Goal: Task Accomplishment & Management: Use online tool/utility

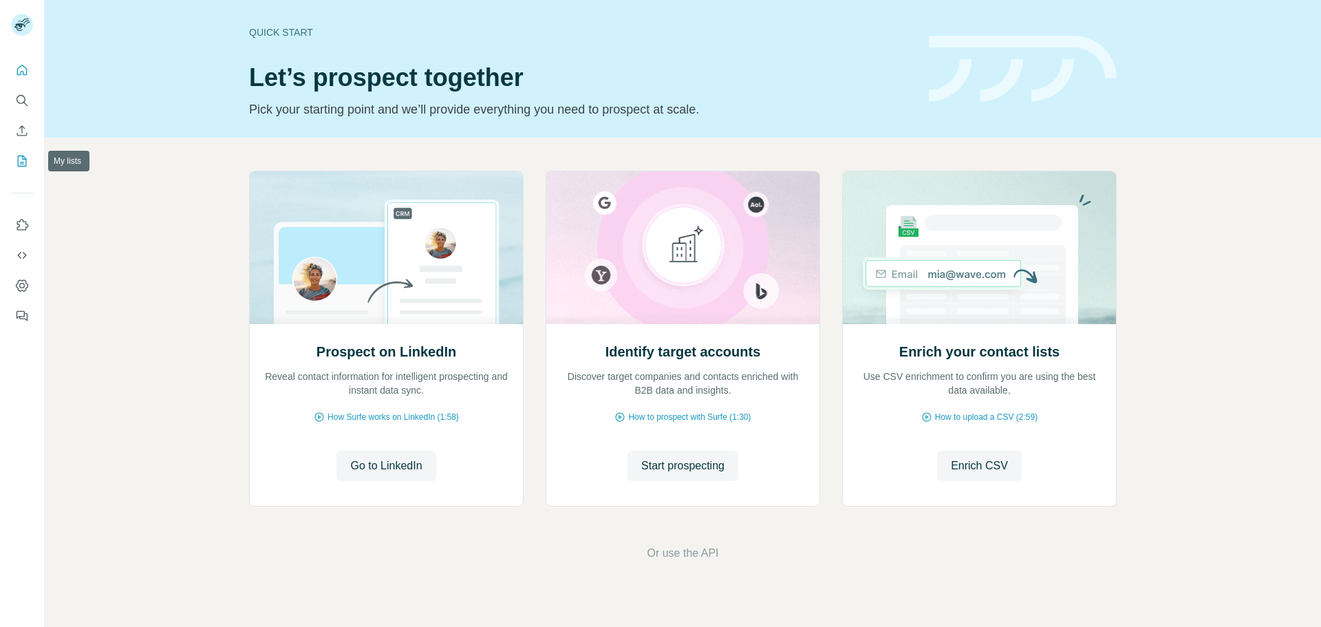
click at [15, 167] on icon "My lists" at bounding box center [22, 161] width 14 height 14
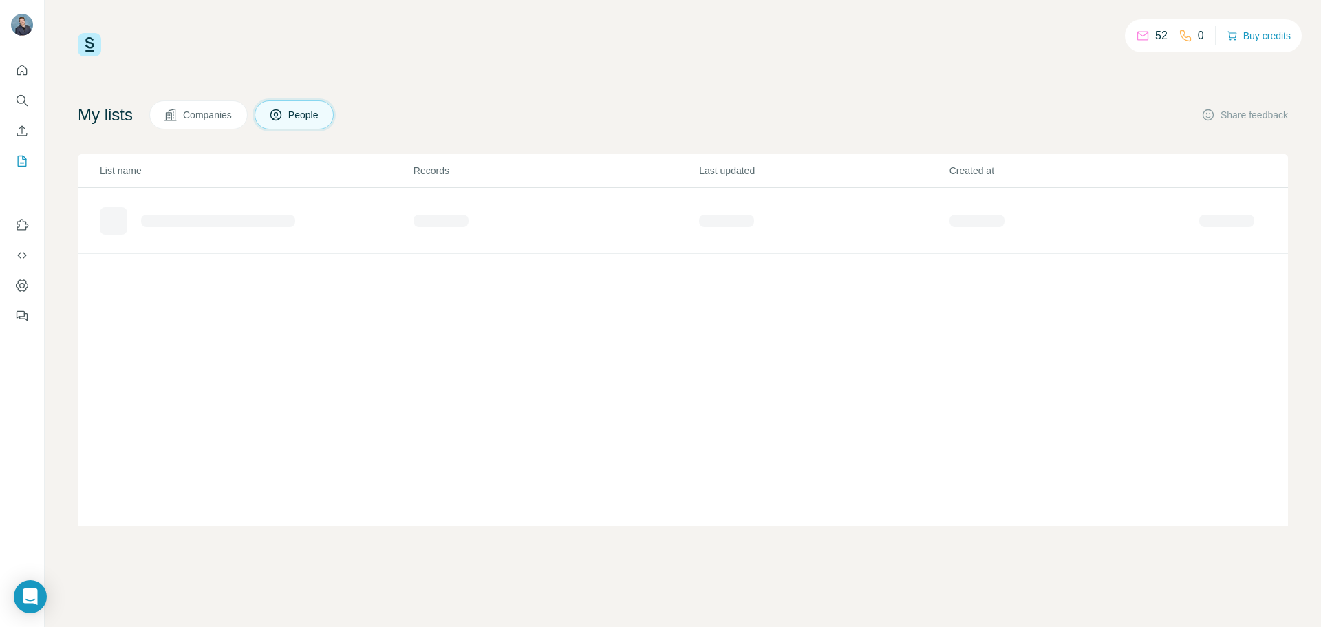
click at [200, 105] on button "Companies" at bounding box center [198, 114] width 98 height 29
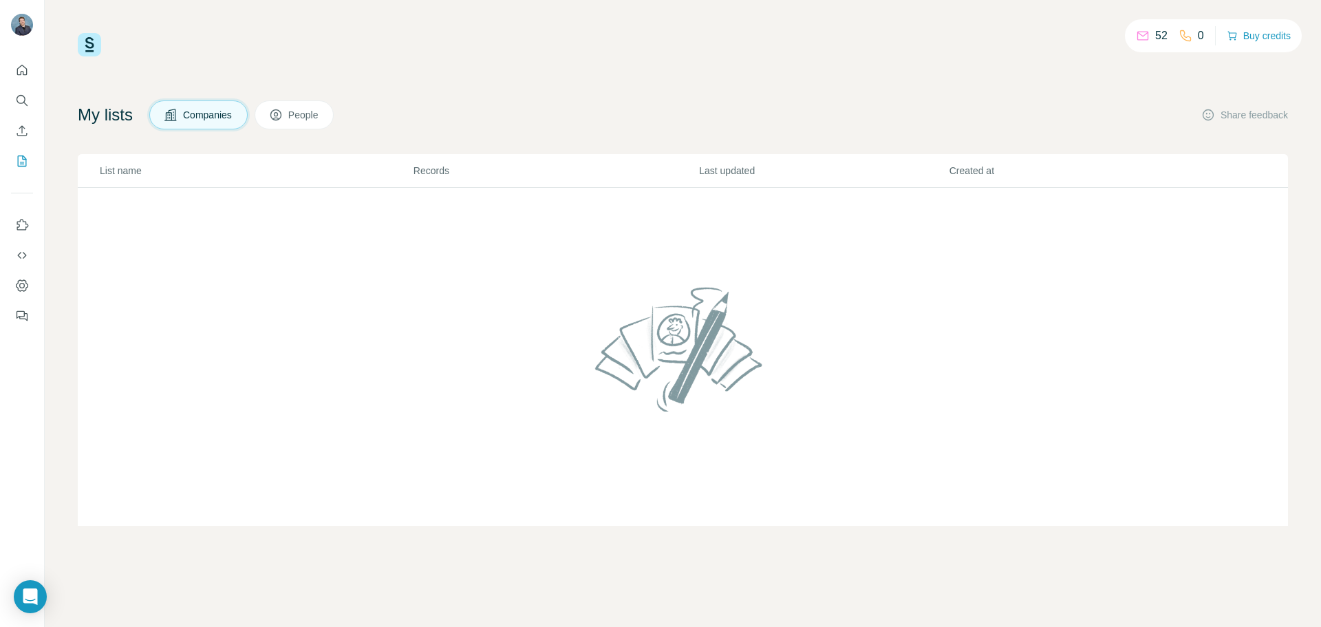
click at [200, 105] on button "Companies" at bounding box center [198, 114] width 98 height 29
click at [295, 113] on button "People" at bounding box center [295, 114] width 80 height 29
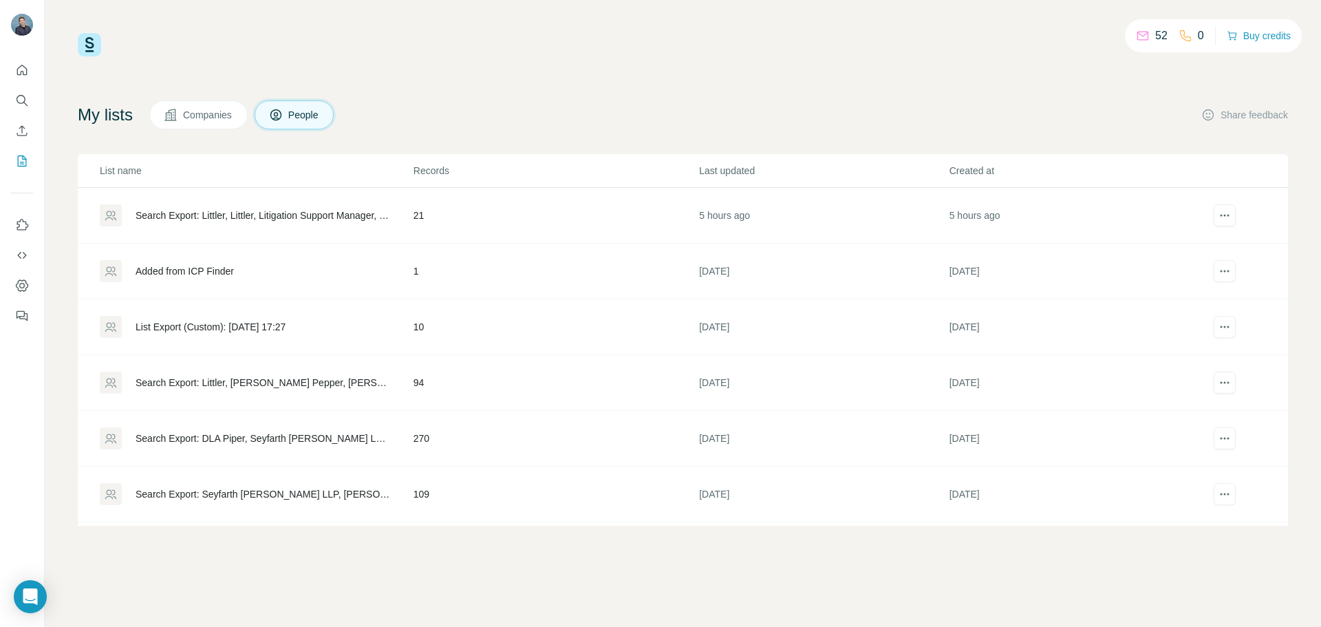
click at [220, 114] on span "Companies" at bounding box center [208, 115] width 50 height 14
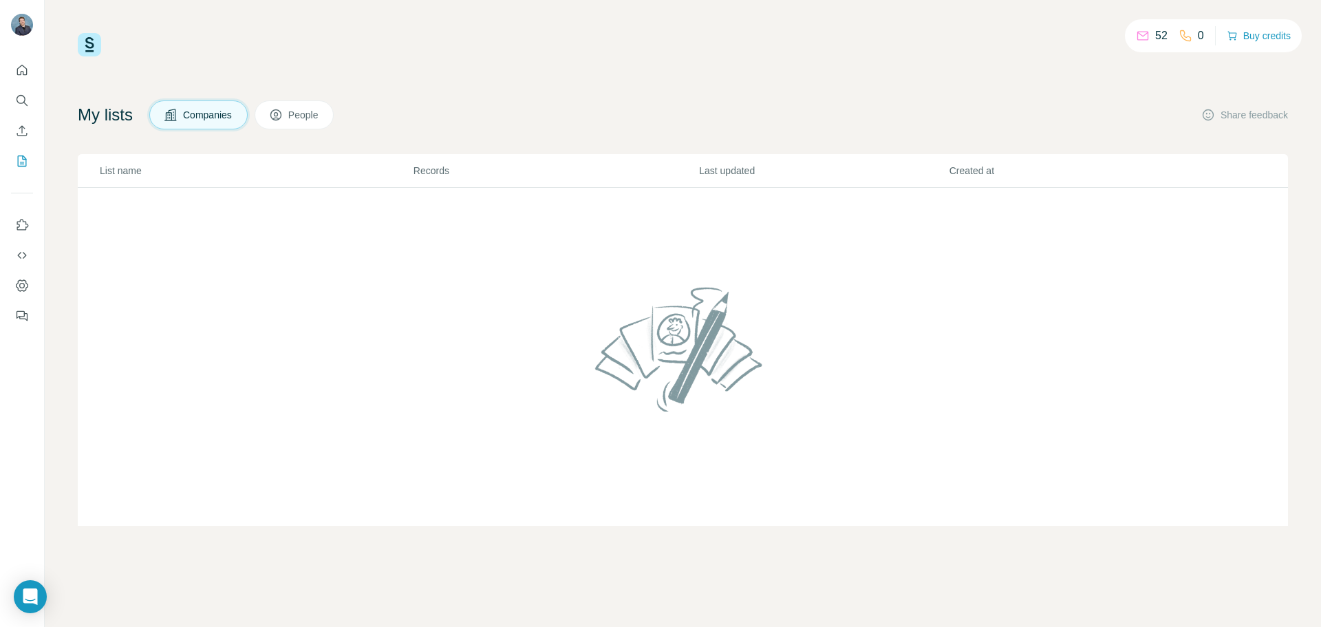
click at [277, 116] on button "People" at bounding box center [295, 114] width 80 height 29
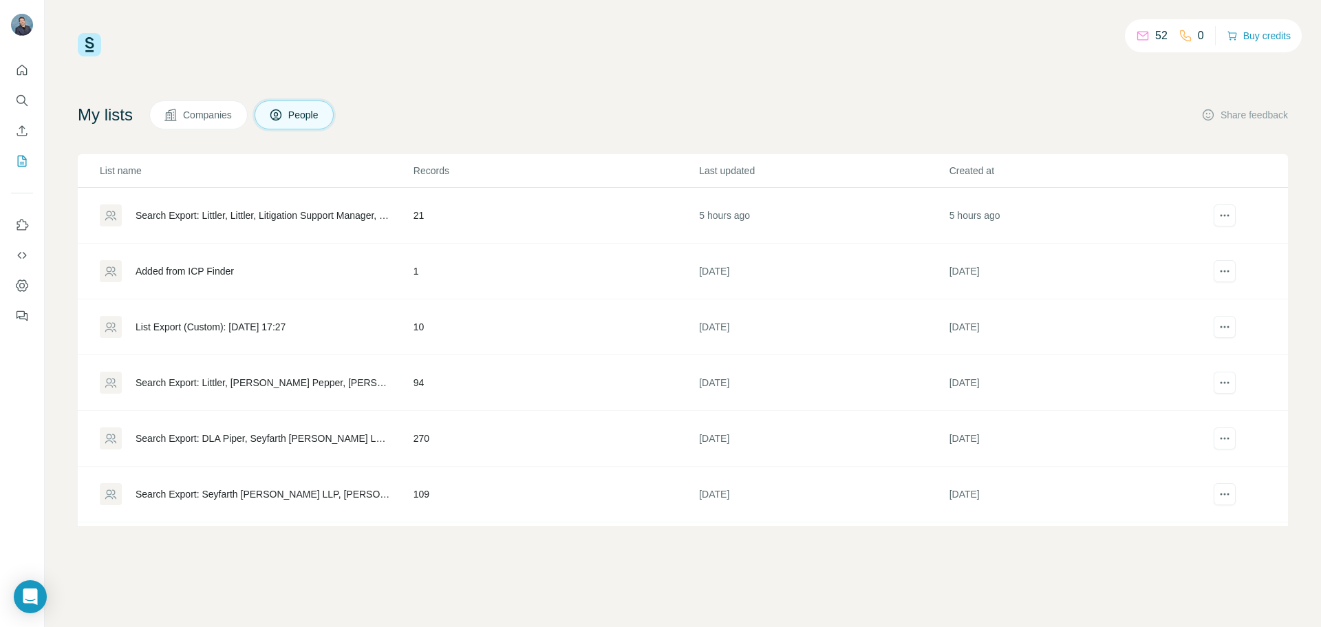
click at [222, 109] on span "Companies" at bounding box center [208, 115] width 50 height 14
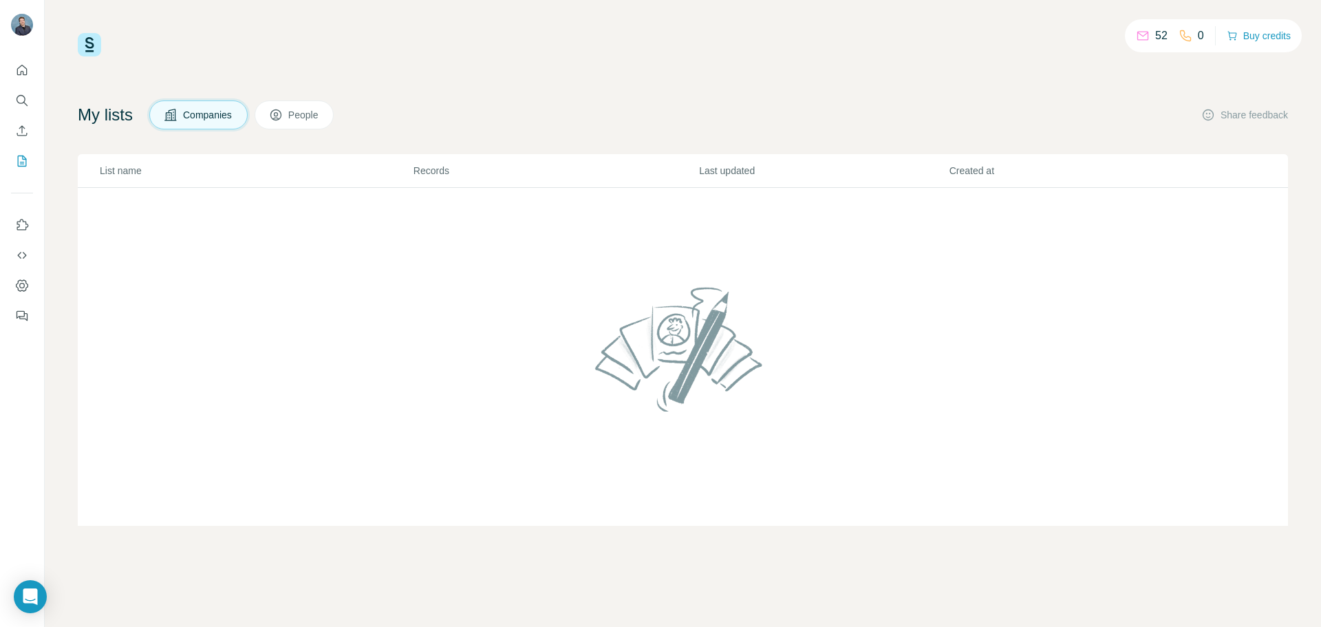
click at [228, 125] on button "Companies" at bounding box center [198, 114] width 98 height 29
click at [25, 159] on icon "My lists" at bounding box center [23, 160] width 7 height 9
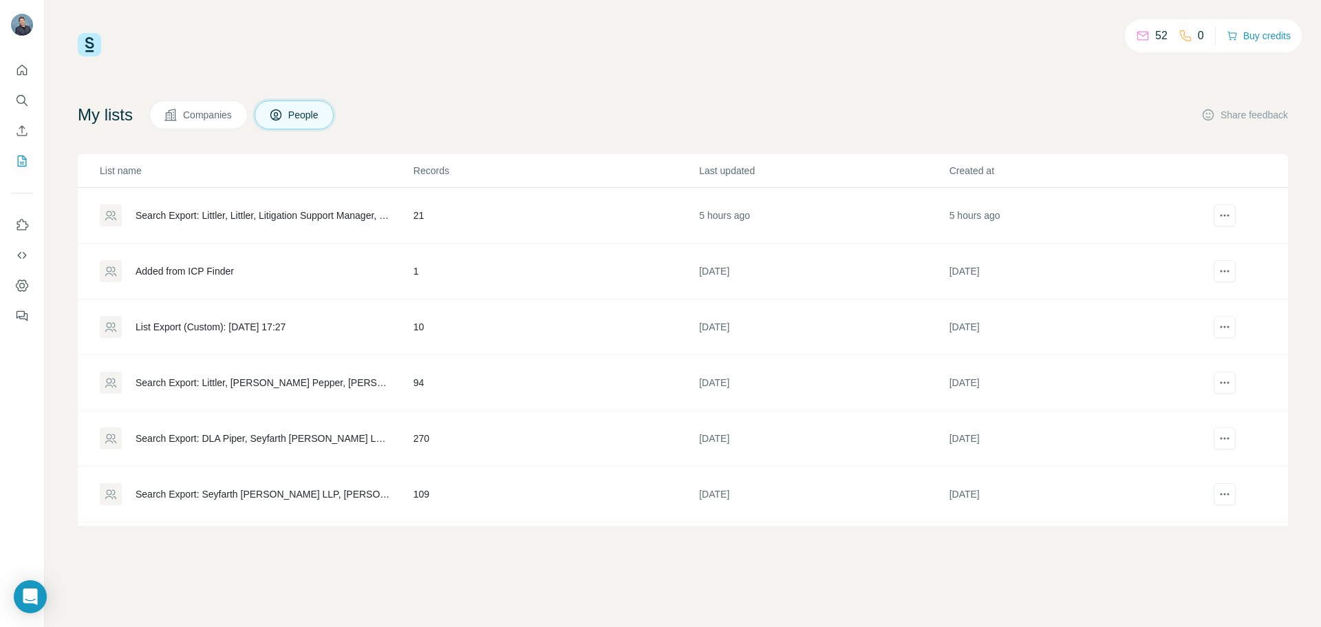
click at [184, 111] on button "Companies" at bounding box center [198, 114] width 98 height 29
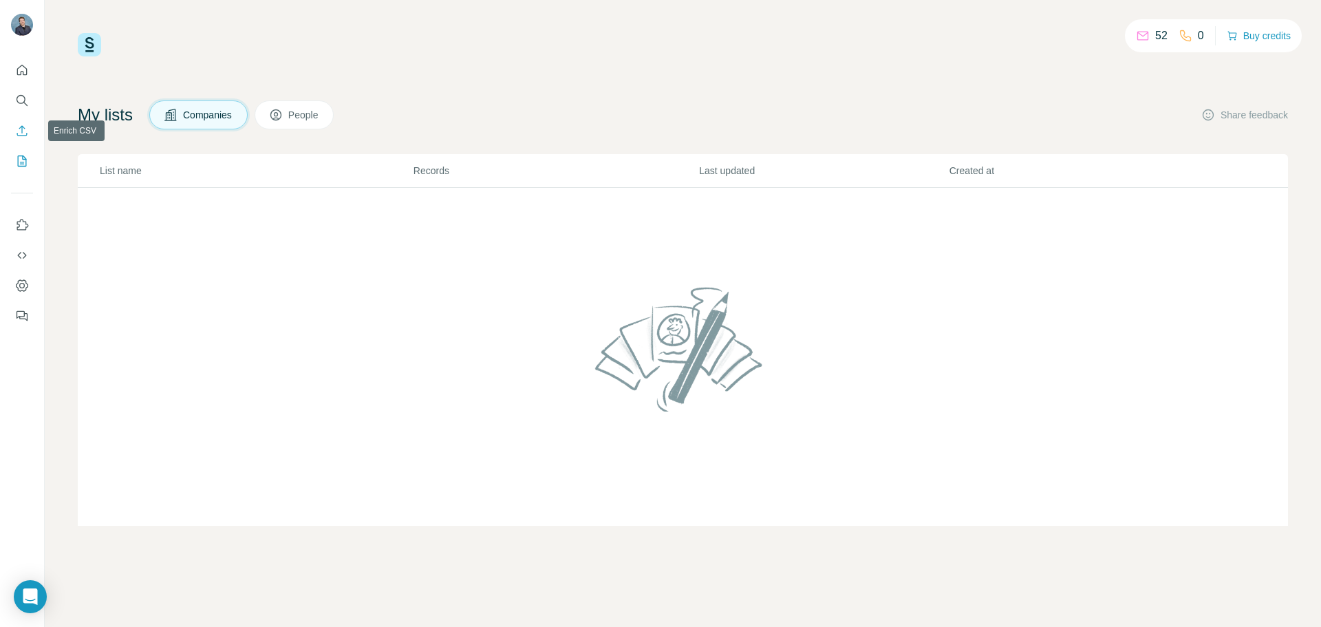
click at [17, 131] on icon "Enrich CSV" at bounding box center [22, 131] width 14 height 14
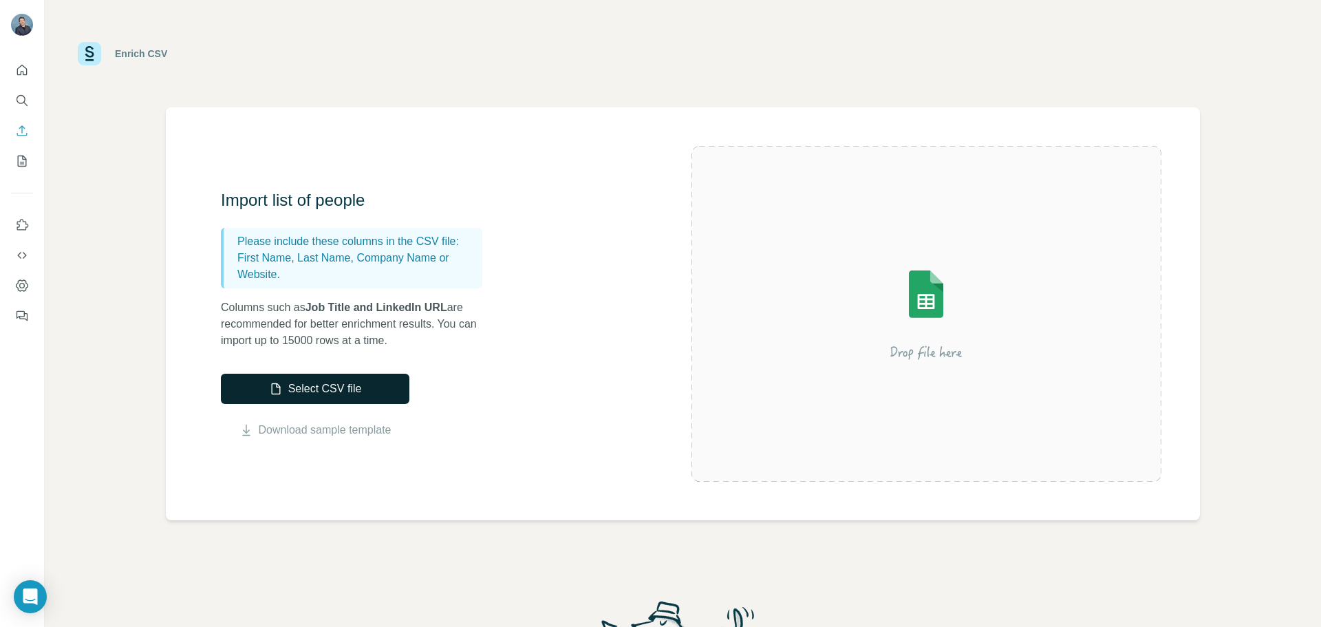
click at [318, 381] on button "Select CSV file" at bounding box center [315, 389] width 189 height 30
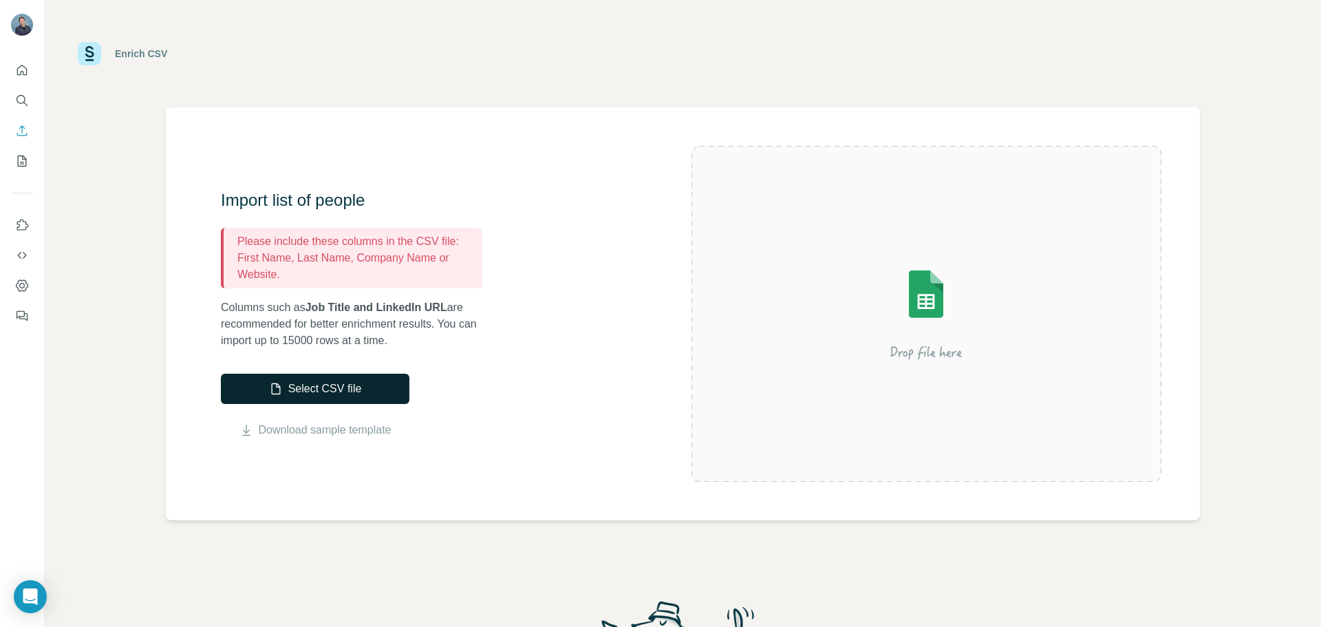
click at [345, 377] on button "Select CSV file" at bounding box center [315, 389] width 189 height 30
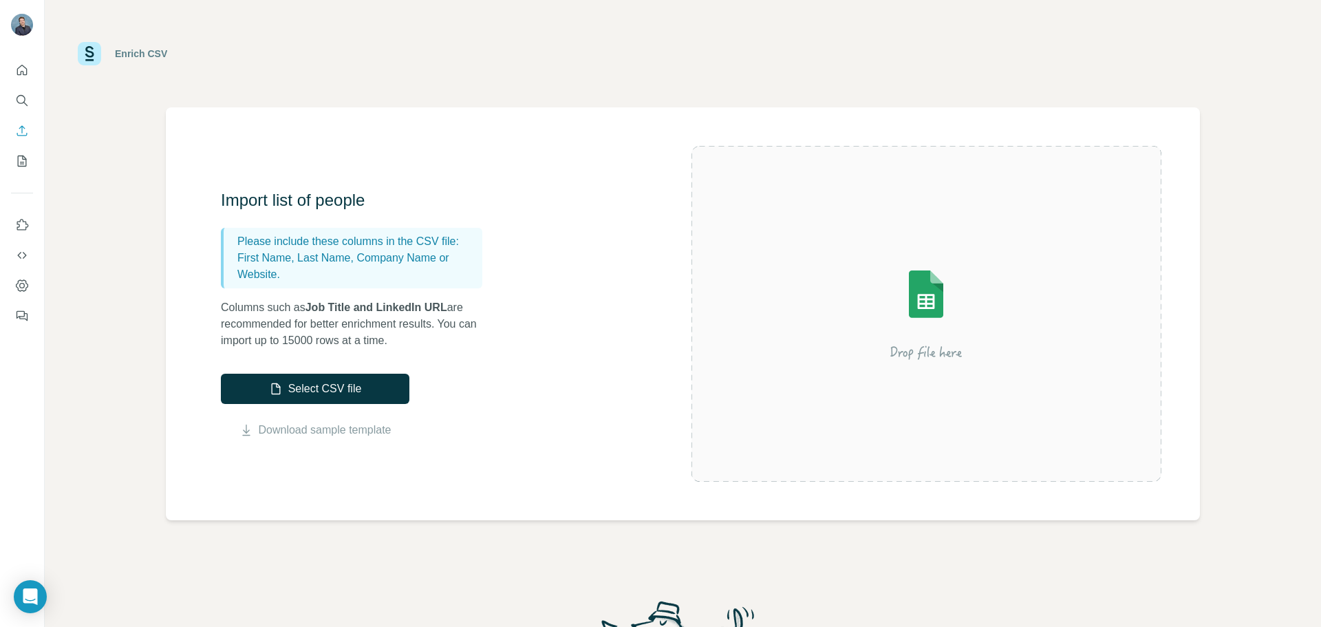
click at [339, 372] on div "Import list of people Please include these columns in the CSV file: First Name,…" at bounding box center [456, 313] width 471 height 249
click at [346, 403] on button "Select CSV file" at bounding box center [315, 389] width 189 height 30
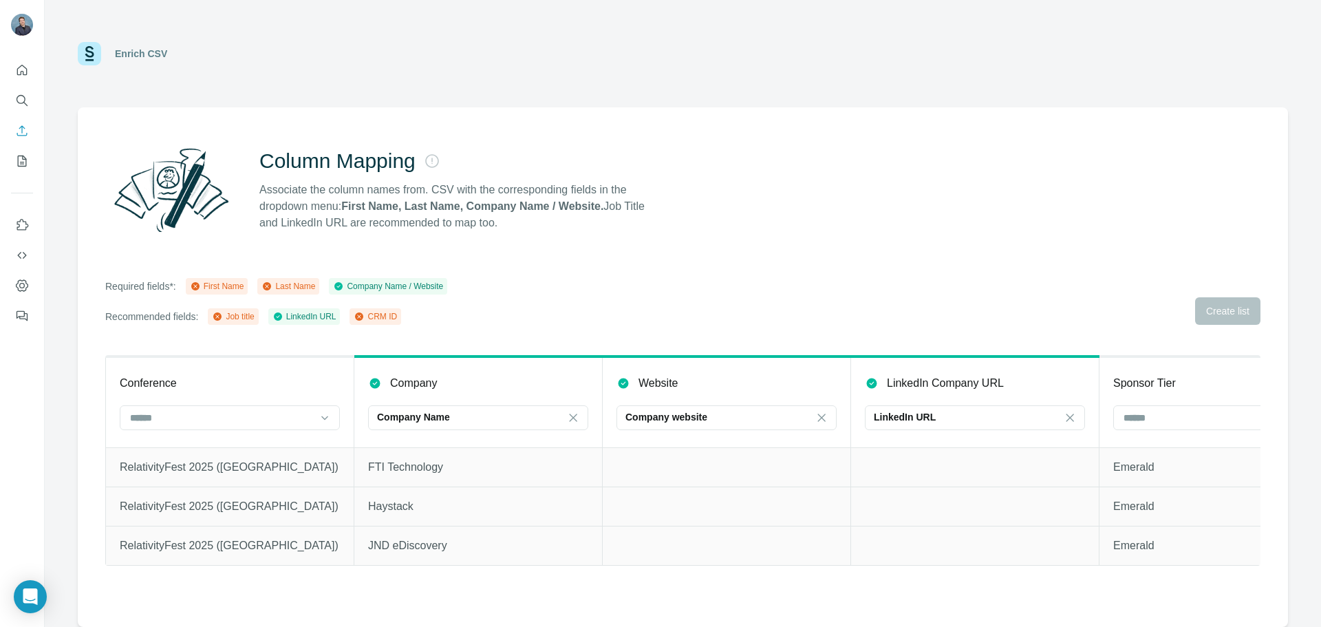
click at [1222, 306] on div "Required fields*: First Name Last Name Company Name / Website Recommended field…" at bounding box center [682, 301] width 1155 height 47
click at [319, 415] on icon at bounding box center [325, 418] width 14 height 14
click at [278, 370] on th "Conference" at bounding box center [230, 401] width 248 height 91
click at [259, 372] on th "Conference" at bounding box center [230, 401] width 248 height 91
click at [232, 285] on div "First Name" at bounding box center [217, 286] width 54 height 12
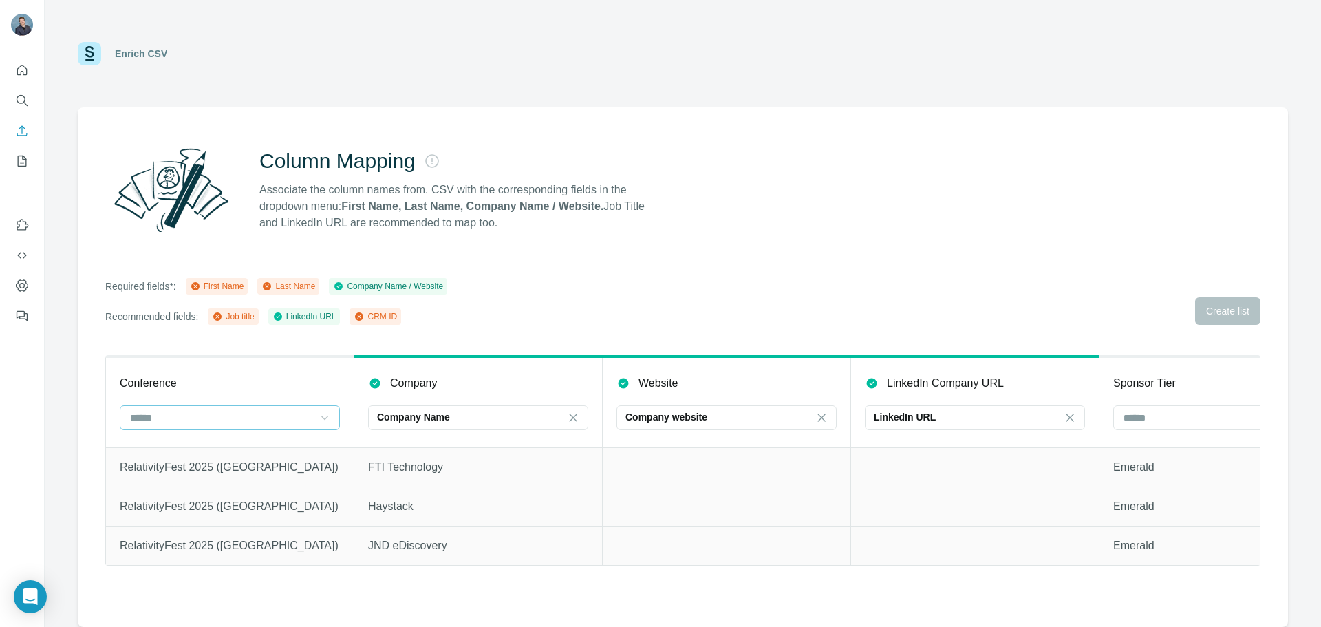
click at [335, 282] on div "First Name Last Name Company Name / Website" at bounding box center [317, 286] width 262 height 17
click at [537, 268] on div "Column Mapping Associate the column names from. CSV with the corresponding fiel…" at bounding box center [683, 367] width 1210 height 520
click at [244, 292] on div "First Name" at bounding box center [217, 286] width 54 height 12
click at [228, 390] on div "Conference" at bounding box center [230, 383] width 220 height 17
click at [290, 406] on div at bounding box center [222, 417] width 186 height 23
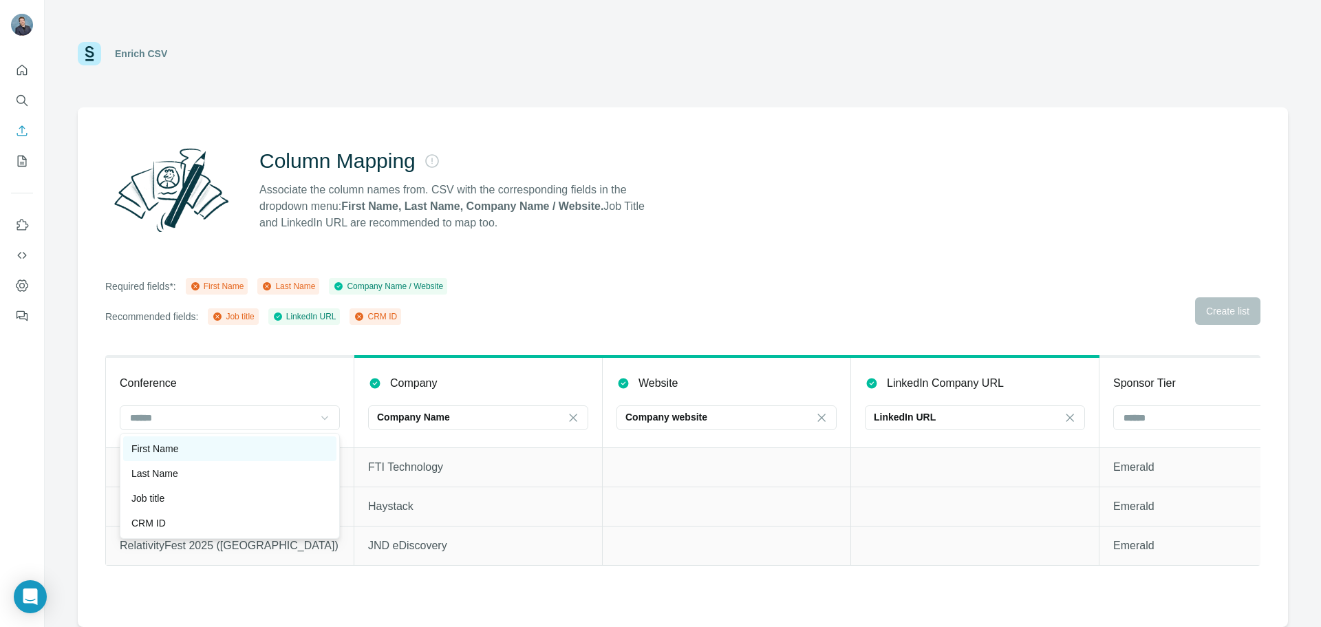
click at [237, 449] on div "First Name" at bounding box center [229, 449] width 197 height 14
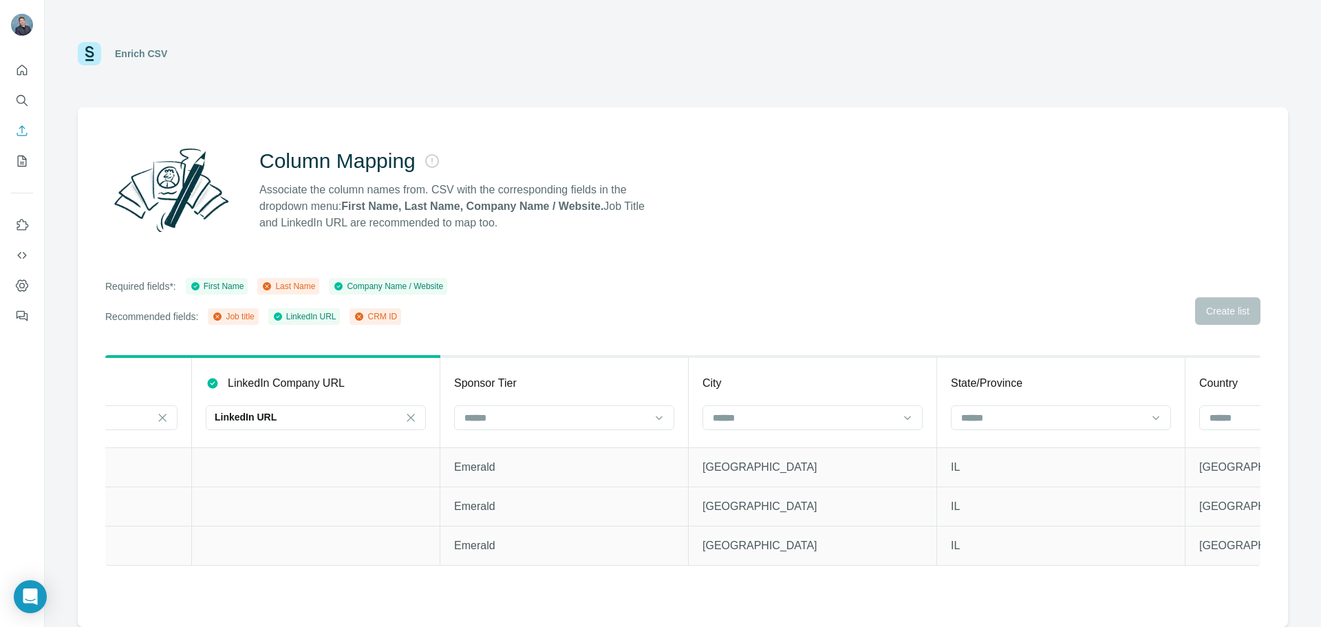
scroll to position [0, 702]
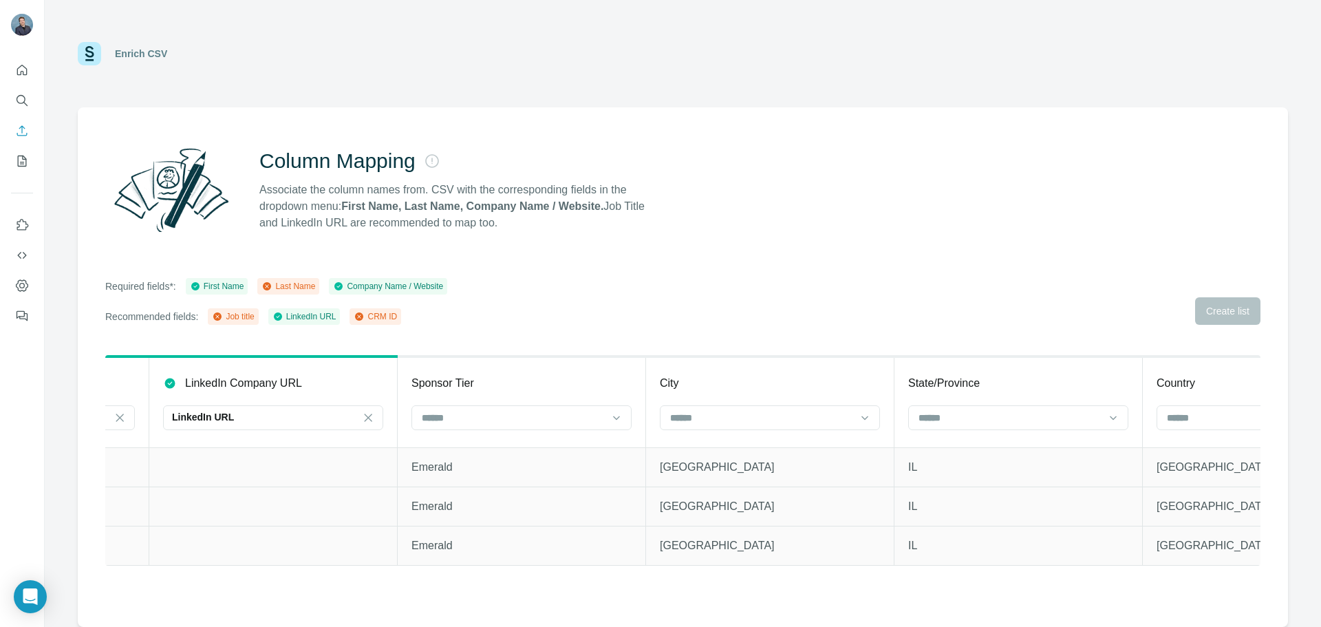
click at [562, 381] on div "Sponsor Tier" at bounding box center [522, 383] width 220 height 17
click at [608, 412] on div at bounding box center [522, 417] width 220 height 25
click at [543, 452] on div "Last Name" at bounding box center [521, 449] width 197 height 14
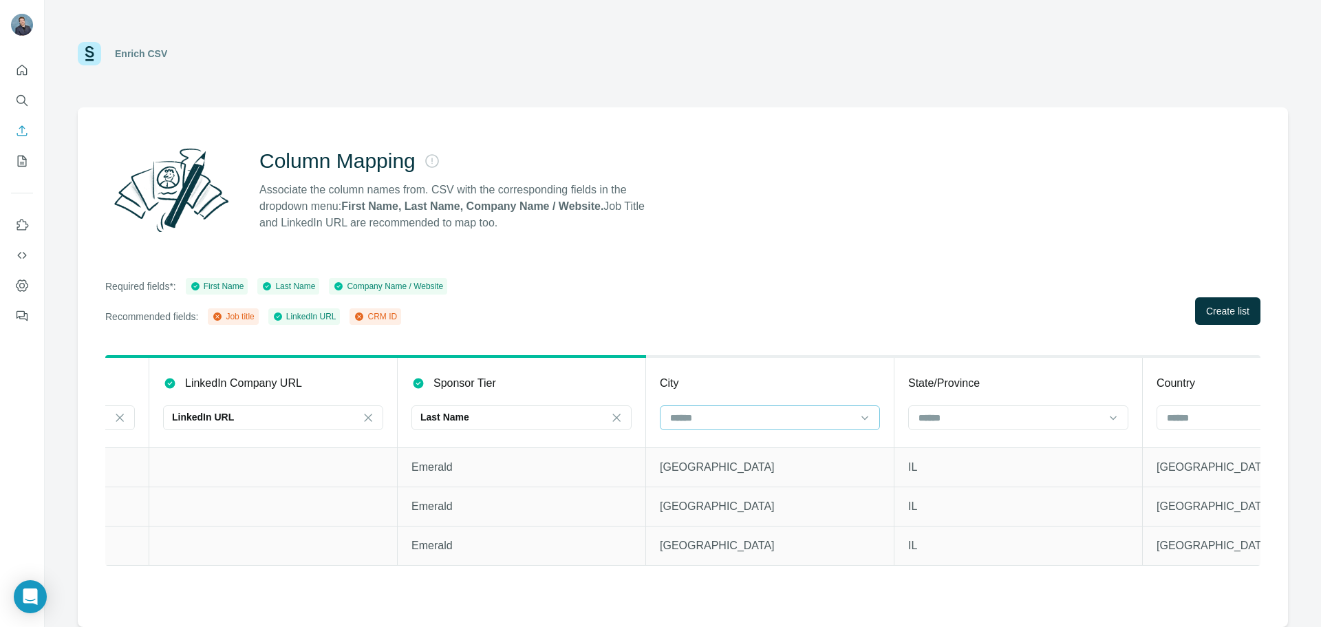
click at [760, 412] on input at bounding box center [762, 417] width 186 height 15
click at [746, 454] on div "Job title" at bounding box center [770, 449] width 197 height 14
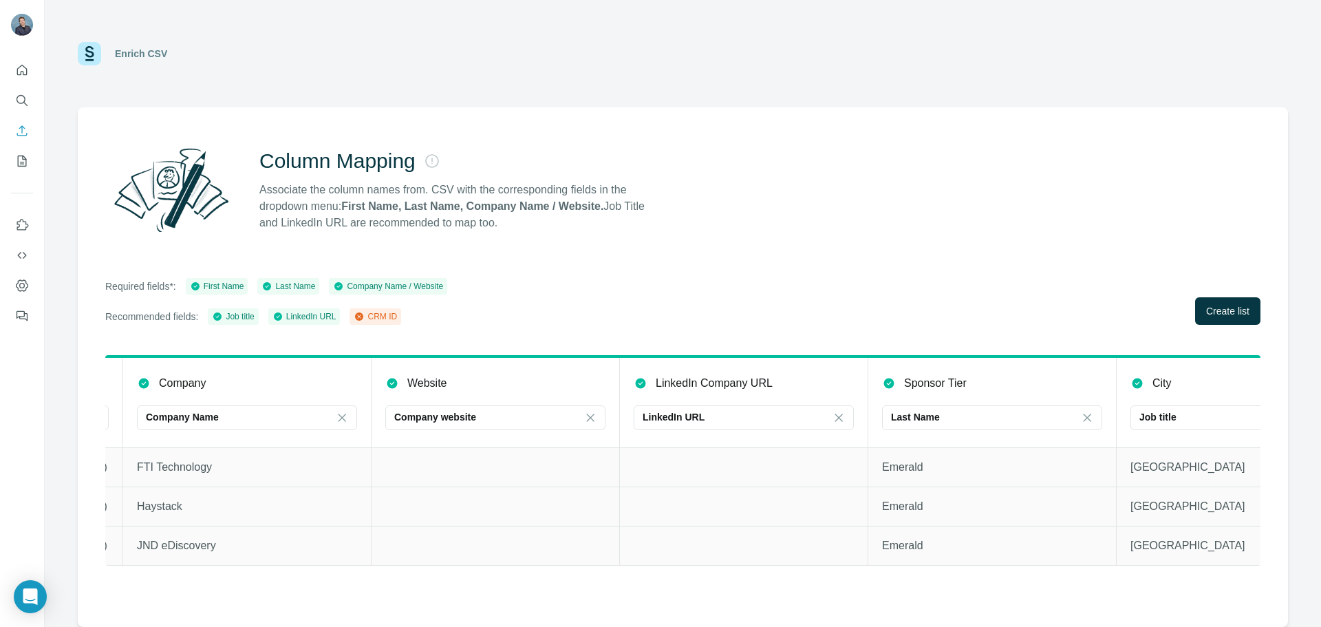
scroll to position [0, 0]
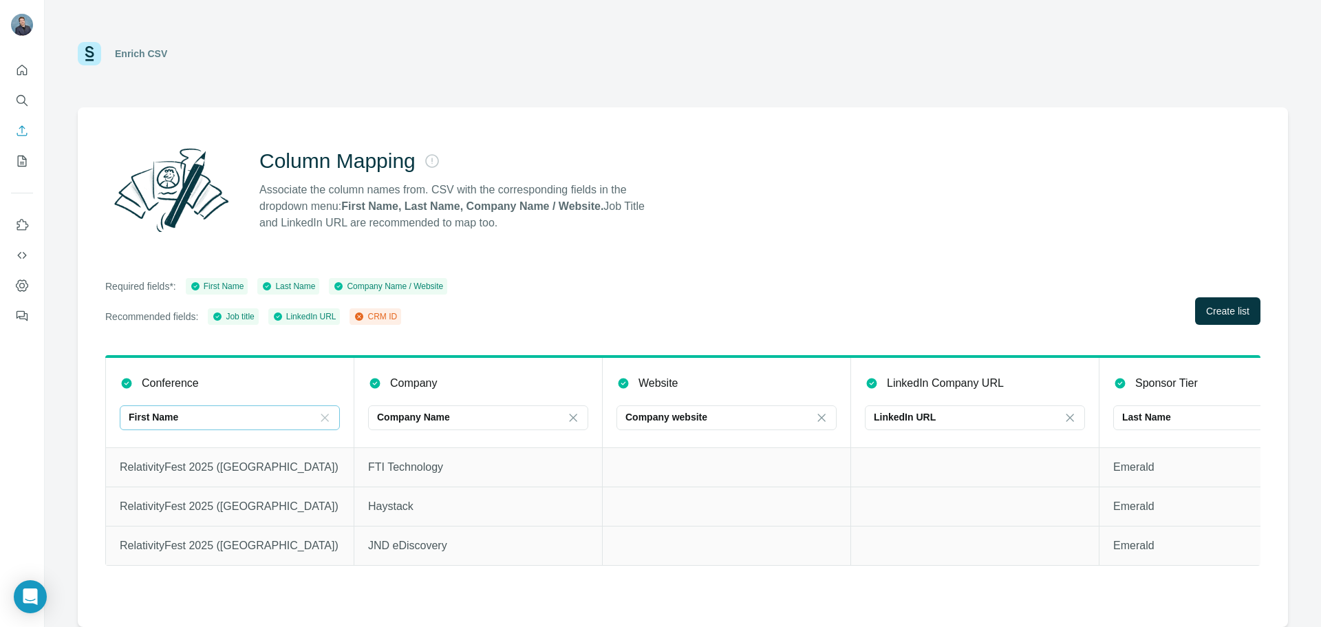
click at [180, 416] on div "First Name" at bounding box center [222, 417] width 186 height 14
click at [182, 443] on div "CRM ID" at bounding box center [229, 449] width 197 height 14
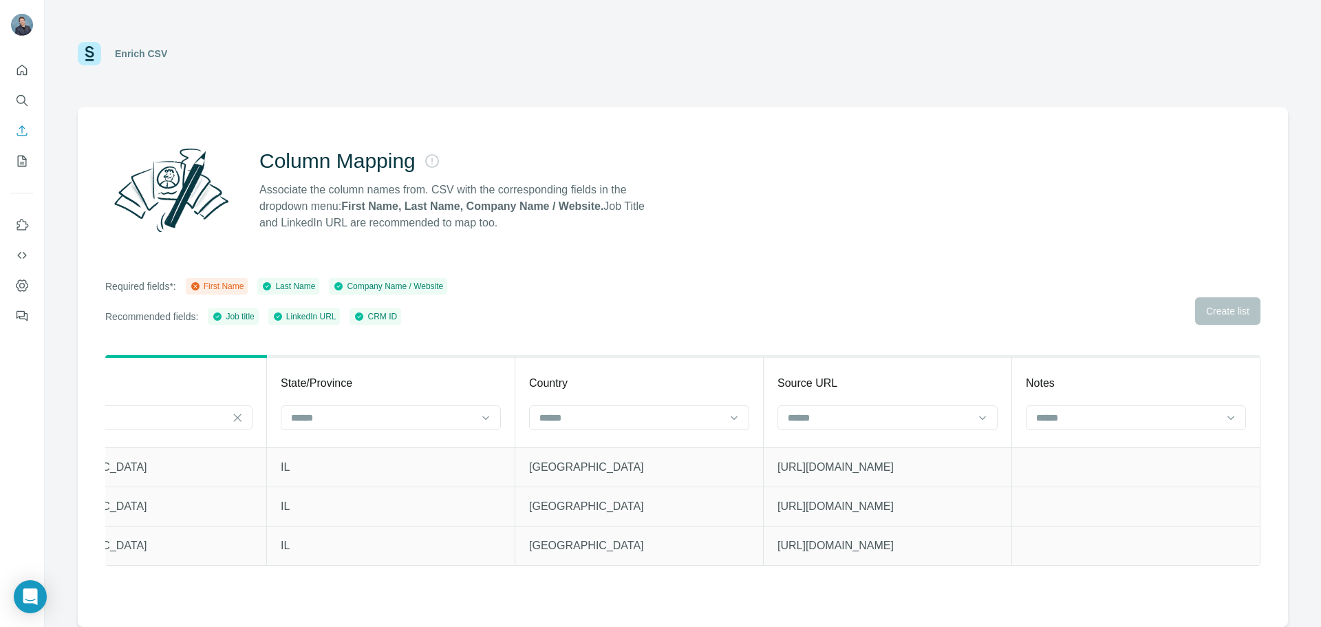
scroll to position [0, 937]
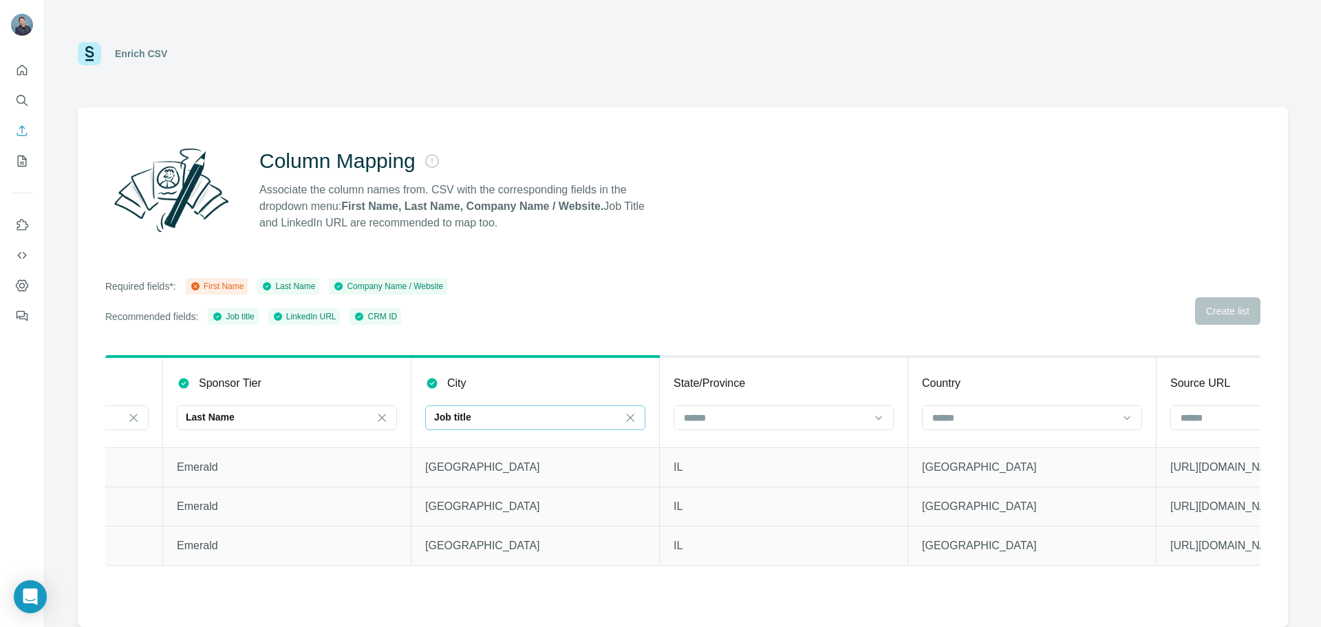
click at [585, 426] on div "Job title" at bounding box center [527, 417] width 186 height 23
click at [542, 451] on div "First Name" at bounding box center [535, 449] width 197 height 14
click at [740, 416] on input at bounding box center [776, 417] width 186 height 15
click at [300, 421] on div "Last Name" at bounding box center [279, 417] width 186 height 14
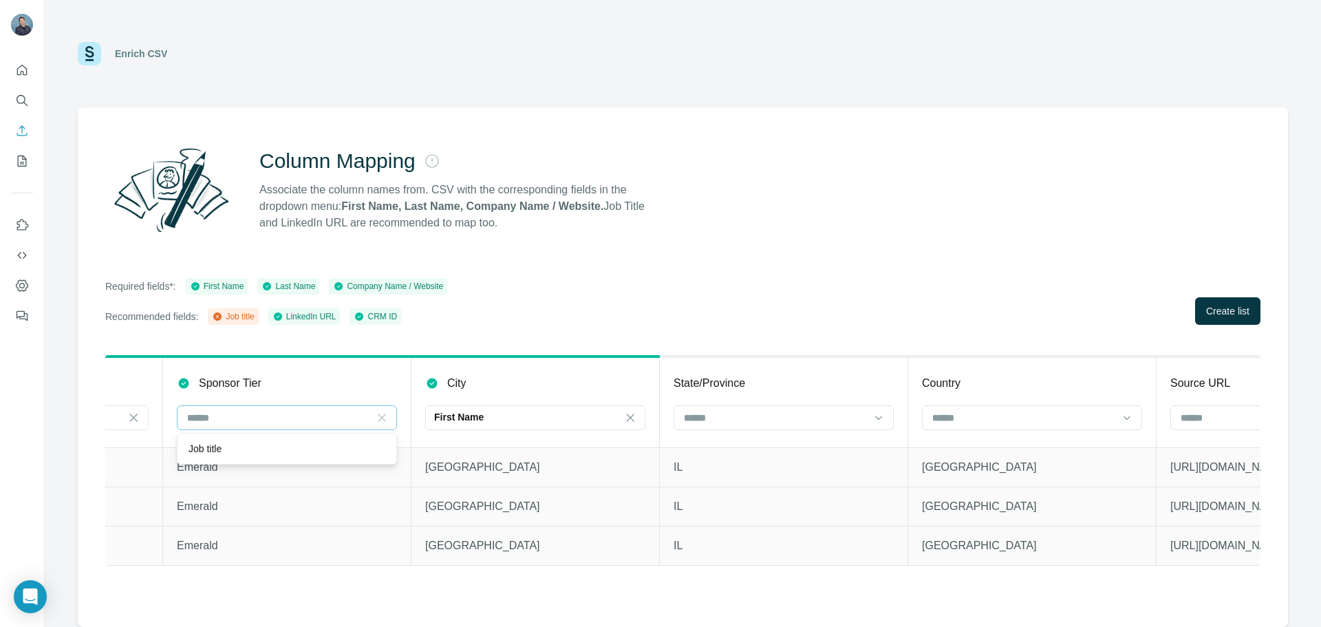
click at [379, 420] on icon at bounding box center [382, 418] width 8 height 8
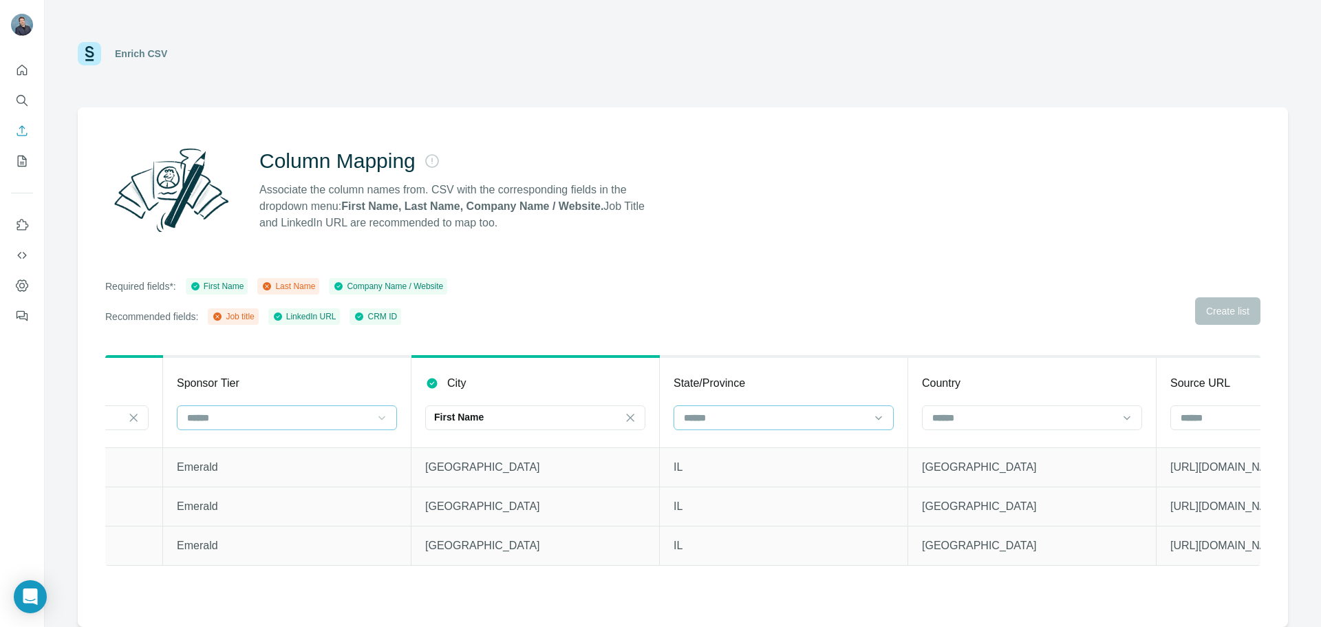
click at [774, 413] on input at bounding box center [776, 417] width 186 height 15
click at [767, 451] on div "Last Name" at bounding box center [783, 449] width 197 height 14
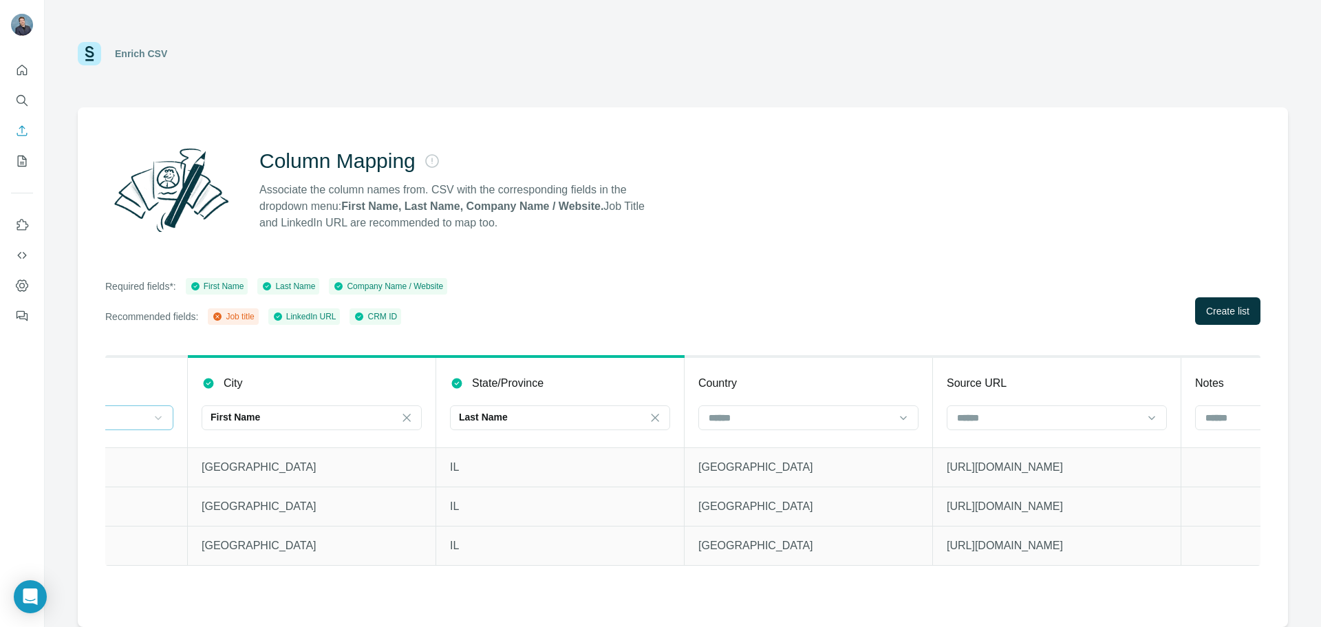
scroll to position [0, 1330]
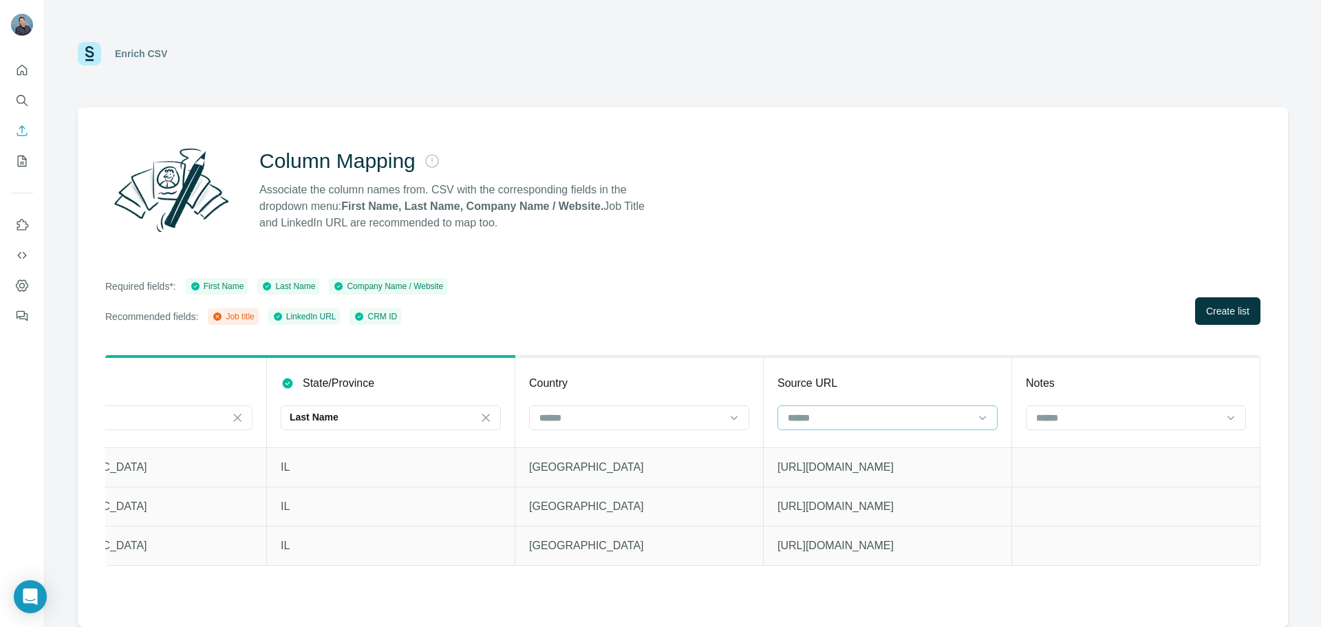
click at [880, 414] on input at bounding box center [880, 417] width 186 height 15
click at [874, 456] on div "Job title" at bounding box center [887, 448] width 213 height 25
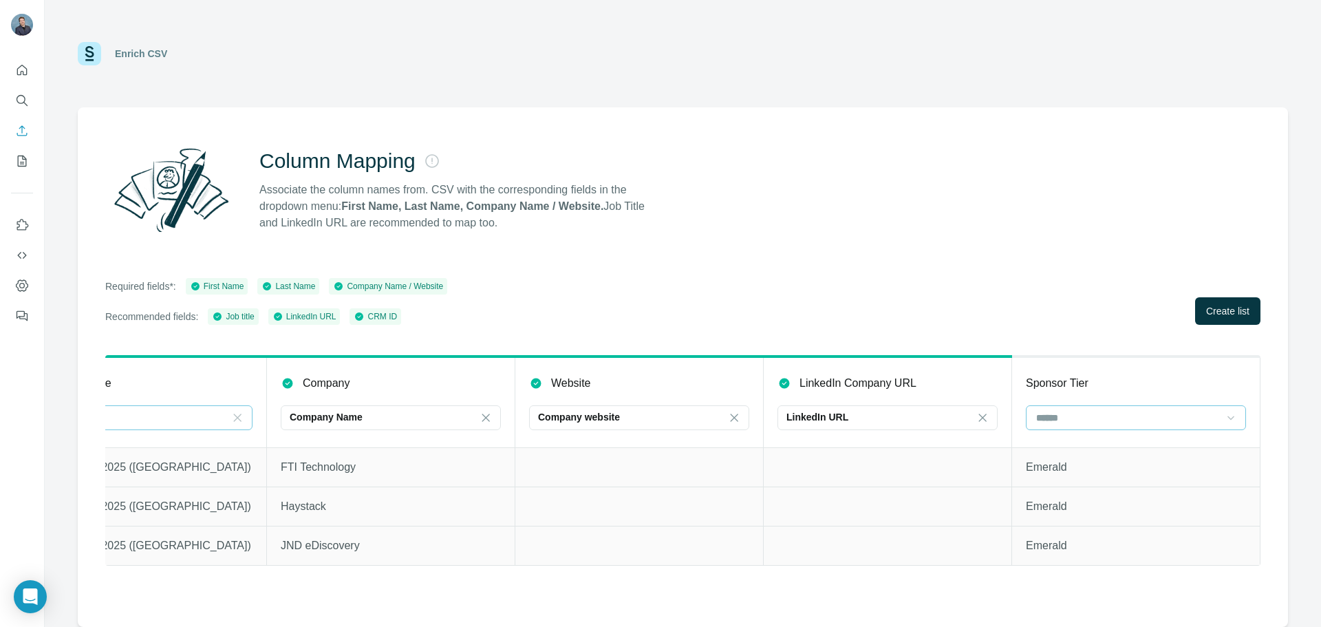
scroll to position [0, 0]
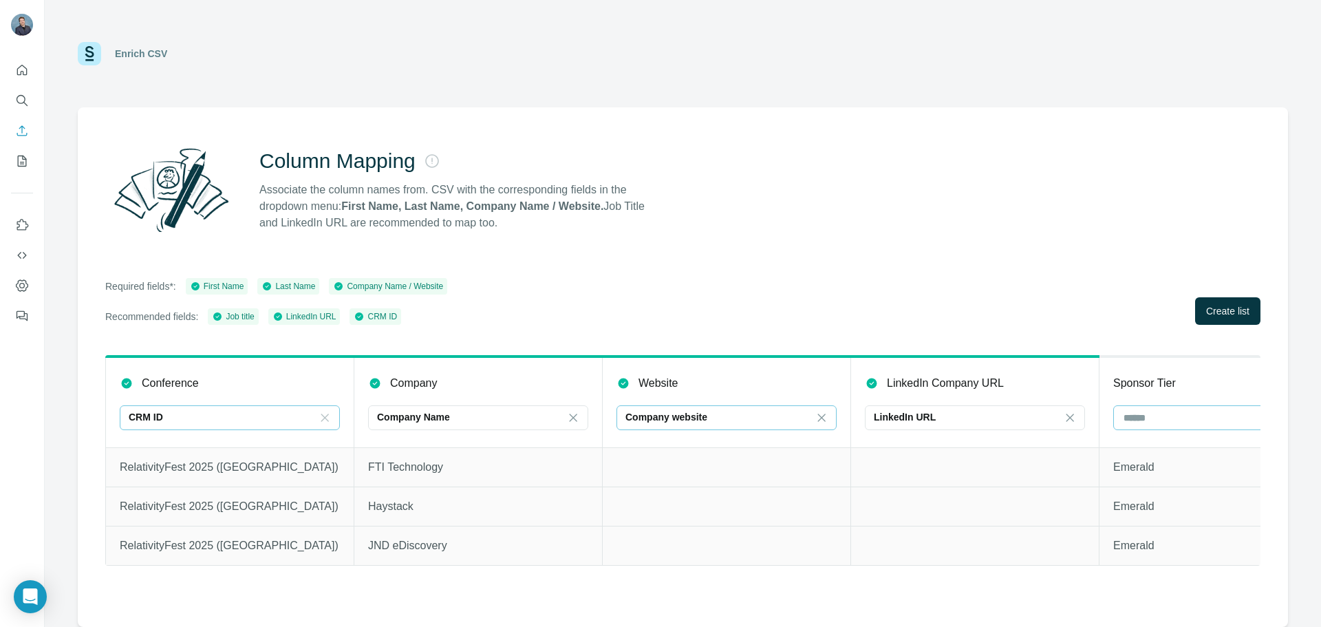
click at [778, 416] on div "Company website" at bounding box center [719, 417] width 186 height 14
click at [820, 417] on icon at bounding box center [822, 418] width 14 height 14
click at [747, 269] on div "Column Mapping Associate the column names from. CSV with the corresponding fiel…" at bounding box center [683, 367] width 1210 height 520
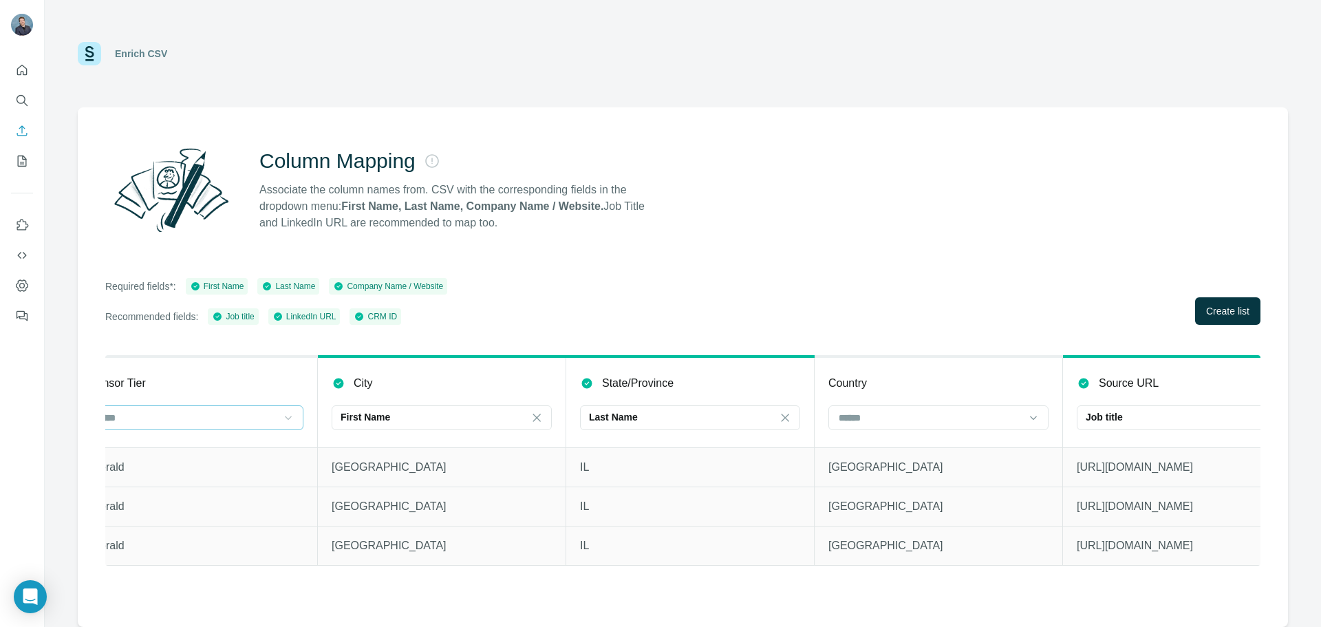
scroll to position [0, 1215]
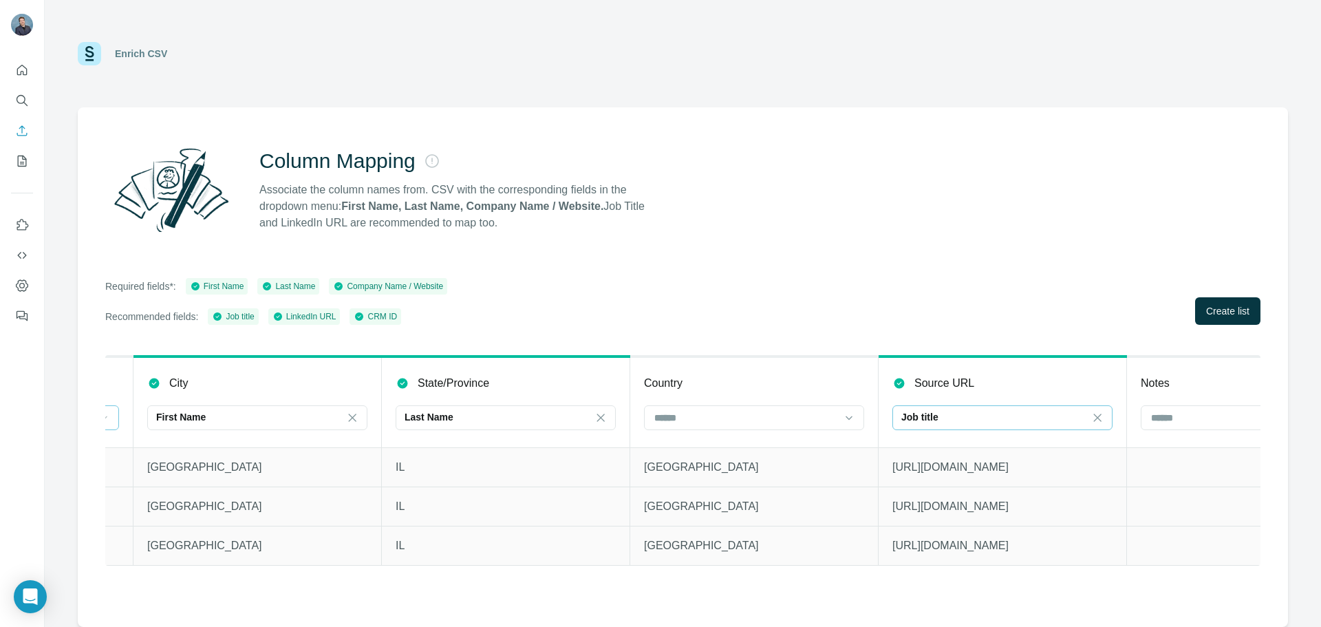
click at [1086, 412] on div "Job title" at bounding box center [995, 417] width 186 height 14
click at [1005, 442] on div "Company website" at bounding box center [1002, 449] width 197 height 14
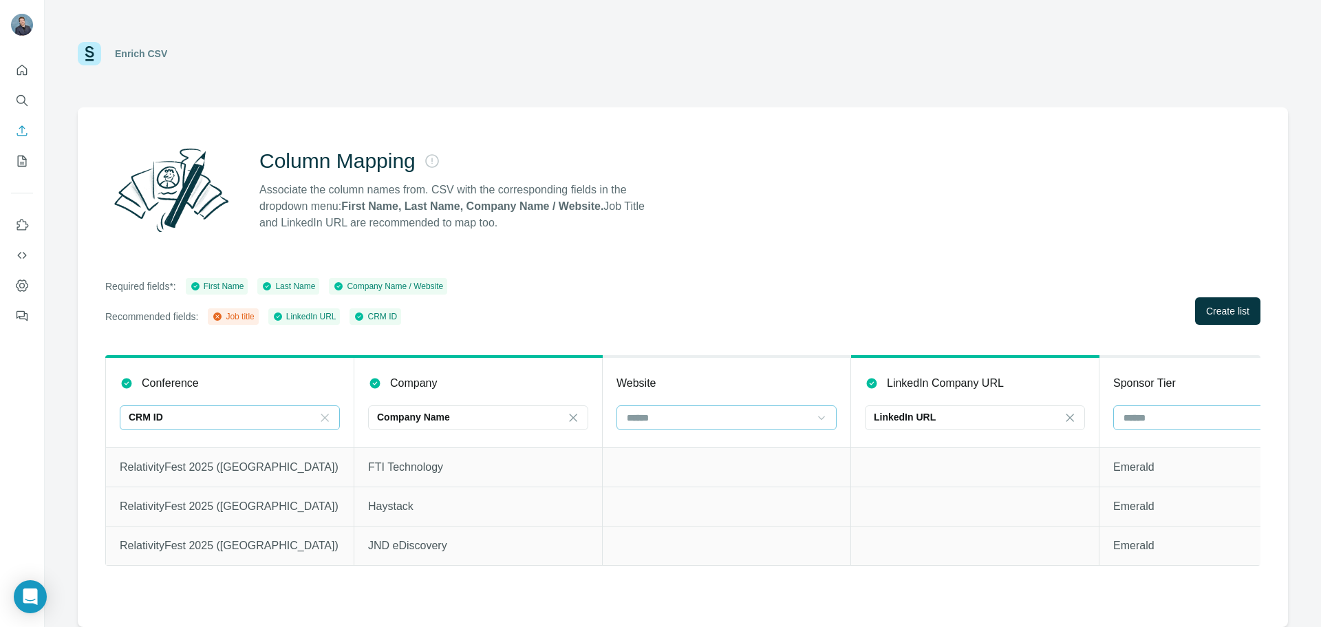
click at [677, 420] on input at bounding box center [719, 417] width 186 height 15
click at [677, 448] on div "Job title" at bounding box center [726, 449] width 197 height 14
click at [1210, 308] on span "Create list" at bounding box center [1227, 311] width 43 height 14
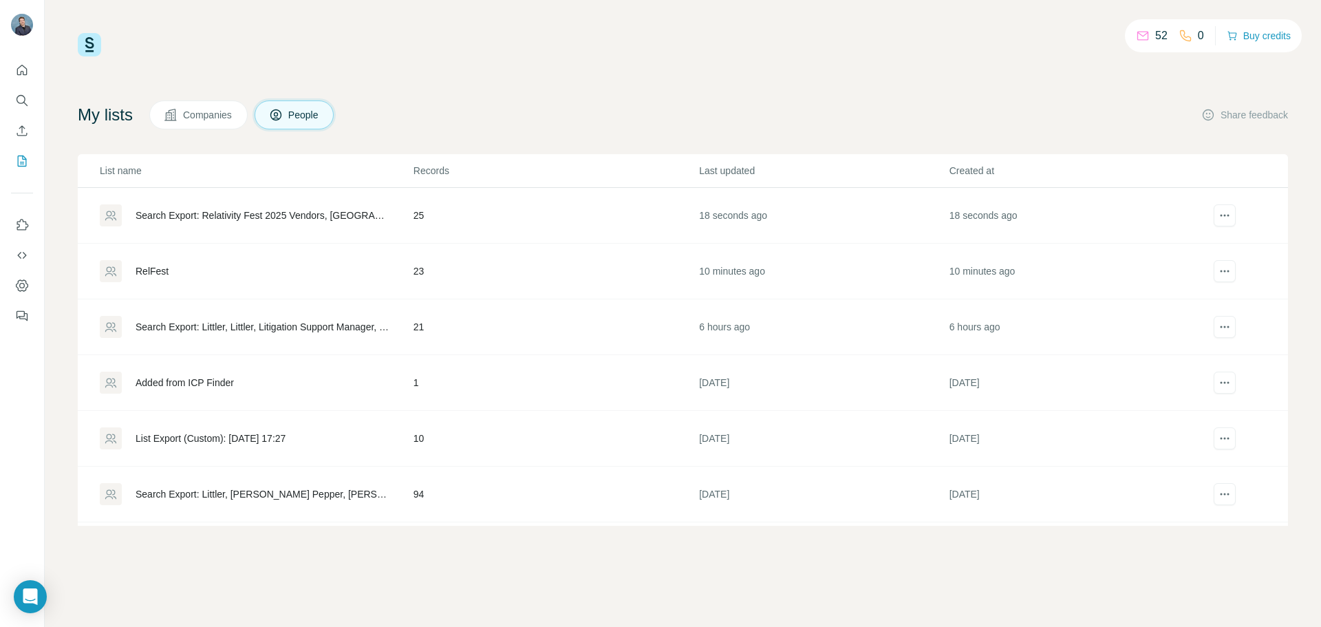
click at [291, 211] on div "Search Export: Relativity Fest 2025 Vendors, United States, Information Technol…" at bounding box center [263, 216] width 255 height 14
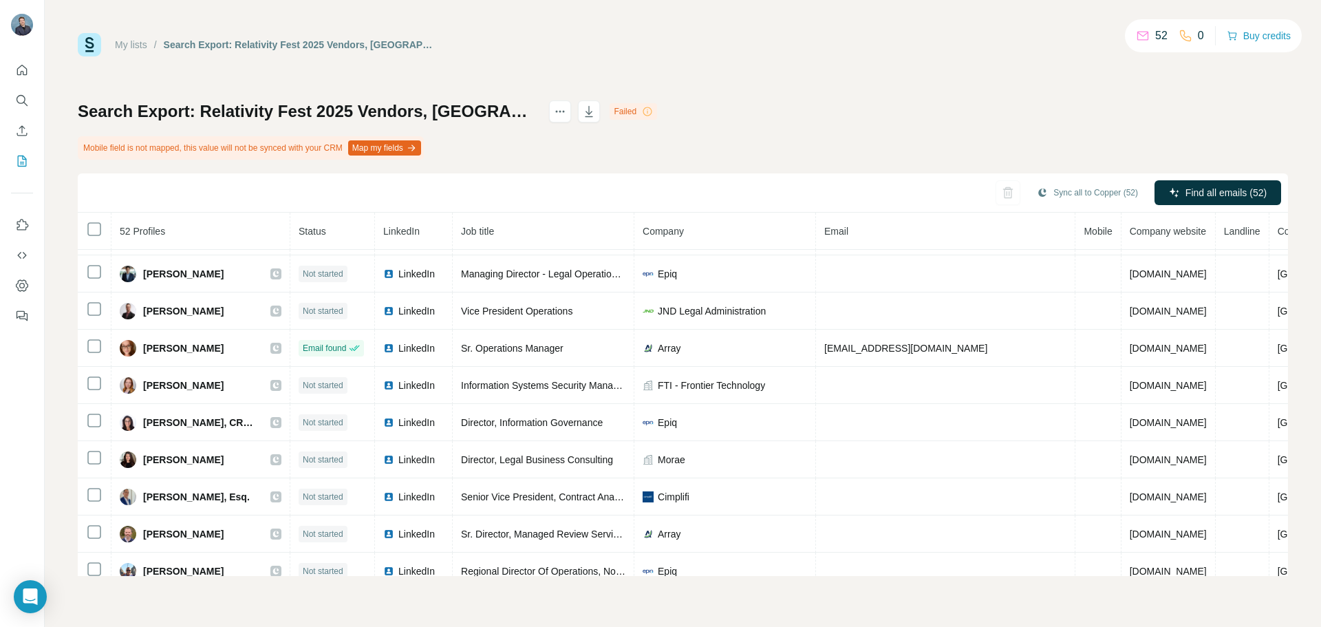
scroll to position [1445, 0]
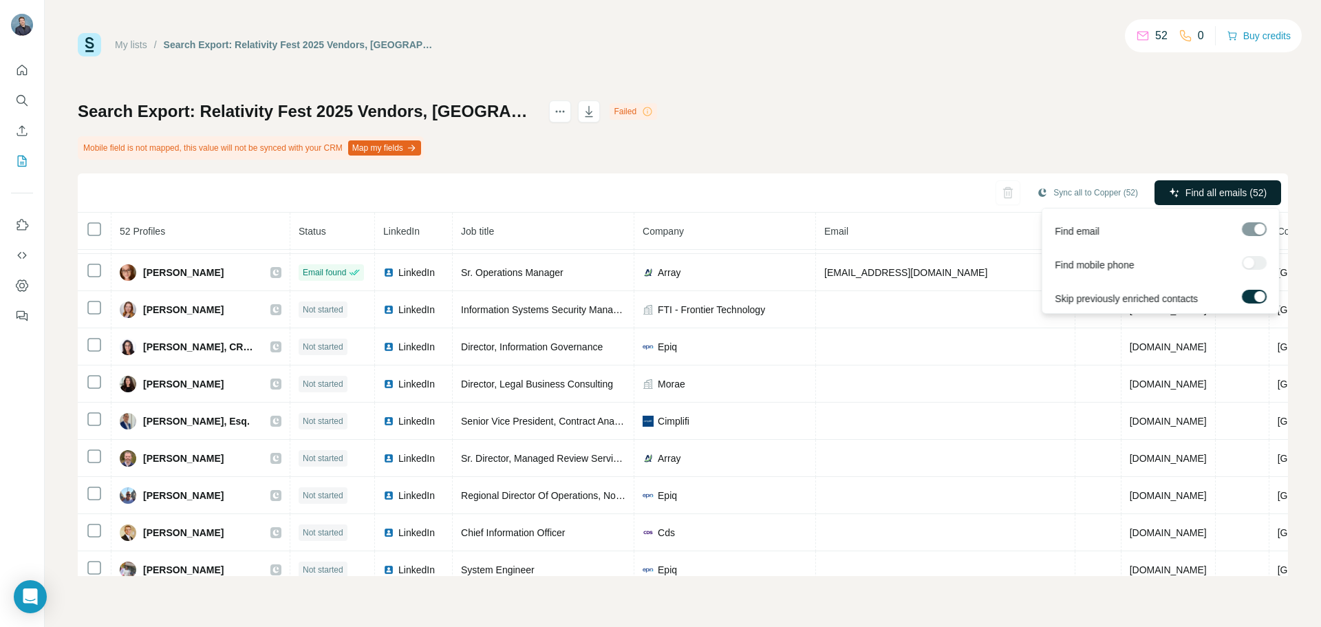
click at [1169, 189] on icon "button" at bounding box center [1174, 192] width 11 height 11
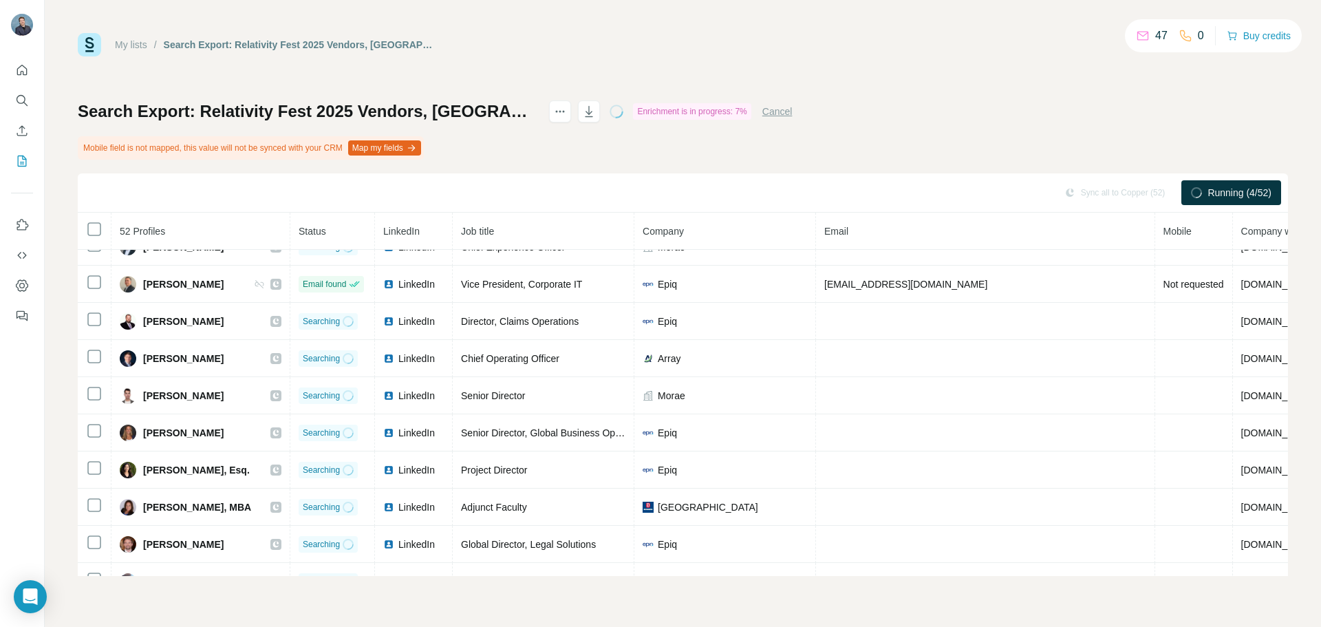
scroll to position [0, 0]
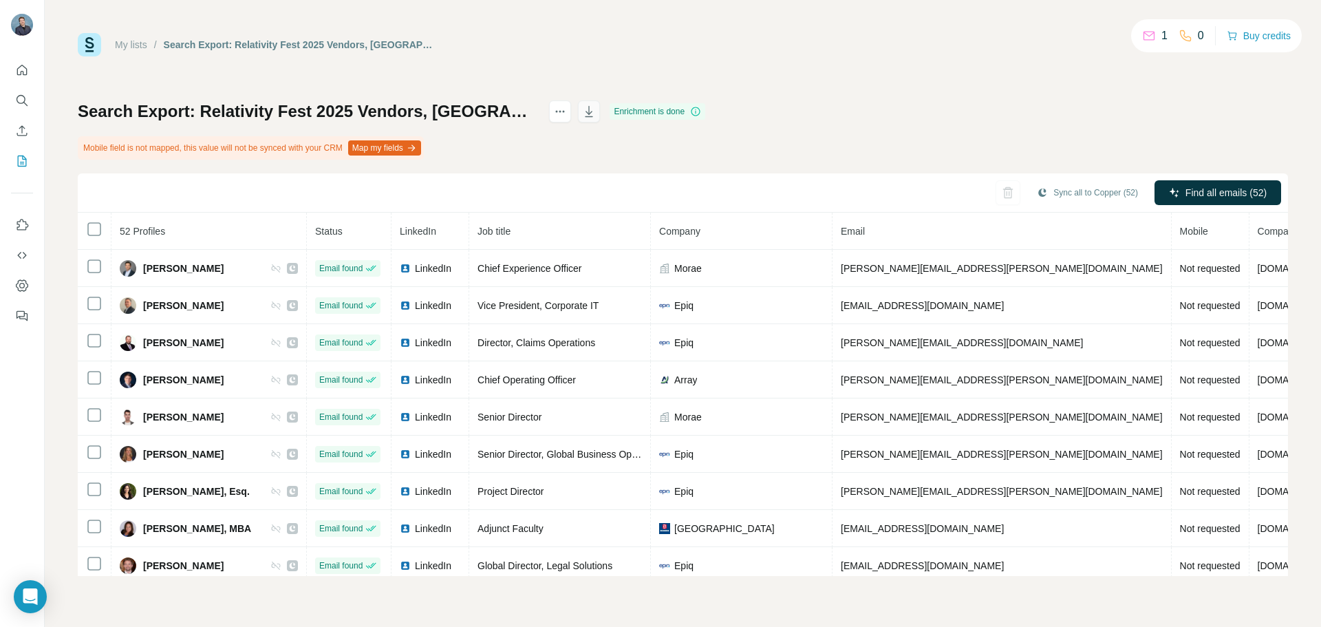
click at [596, 107] on icon "button" at bounding box center [589, 112] width 14 height 14
